Goal: Book appointment/travel/reservation

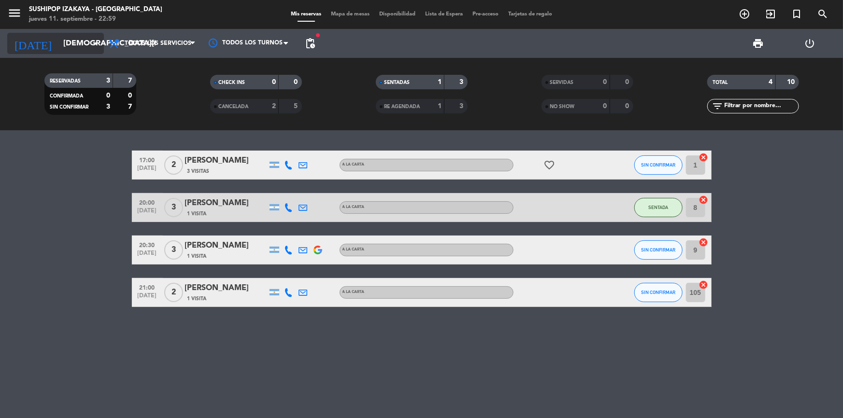
click at [58, 40] on input "[DEMOGRAPHIC_DATA][DATE]" at bounding box center [109, 43] width 102 height 19
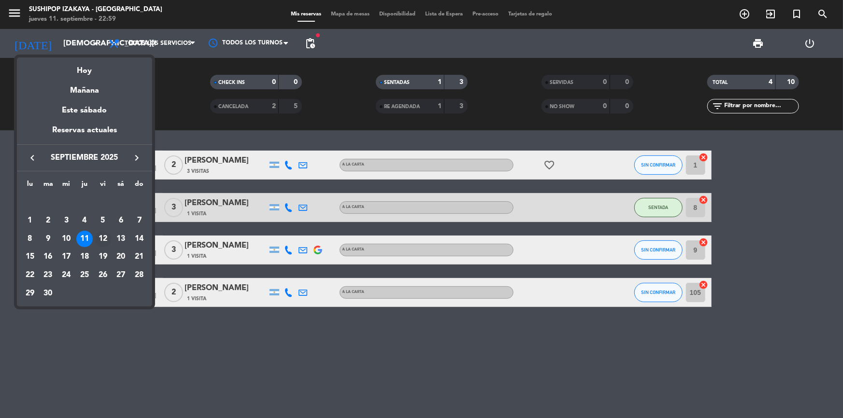
click at [102, 239] on div "12" at bounding box center [103, 239] width 16 height 16
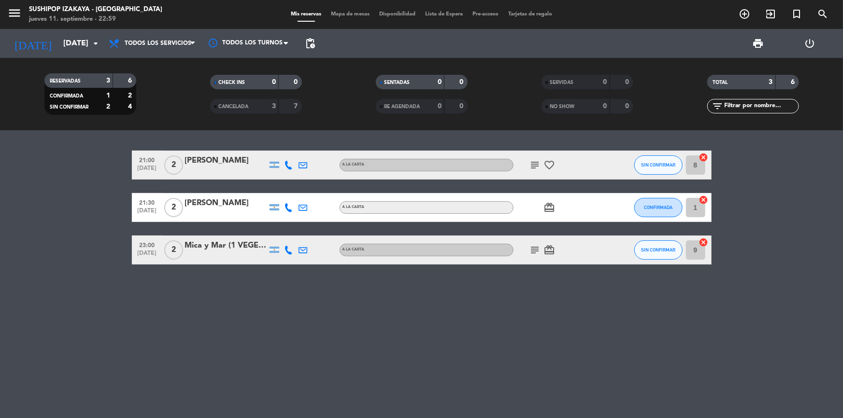
click at [535, 168] on icon "subject" at bounding box center [535, 165] width 12 height 12
click at [536, 166] on icon "subject" at bounding box center [535, 165] width 12 height 12
click at [533, 248] on icon "subject" at bounding box center [535, 250] width 12 height 12
click at [75, 39] on input "[DATE]" at bounding box center [109, 43] width 102 height 19
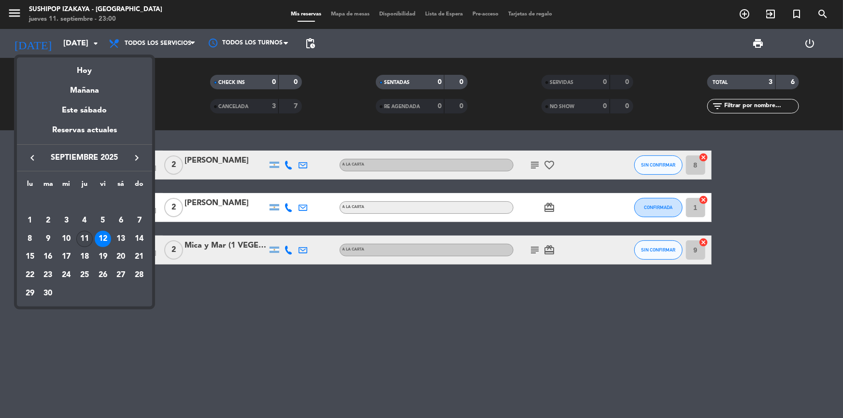
click at [82, 241] on div "11" at bounding box center [84, 239] width 16 height 16
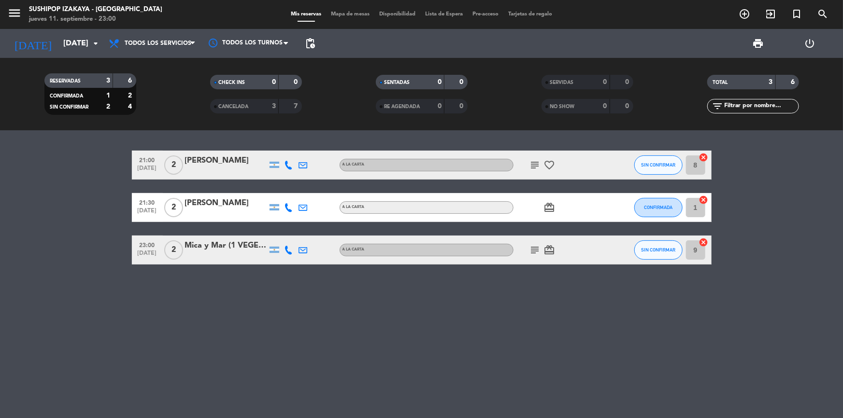
type input "[DEMOGRAPHIC_DATA][DATE]"
